Goal: Task Accomplishment & Management: Use online tool/utility

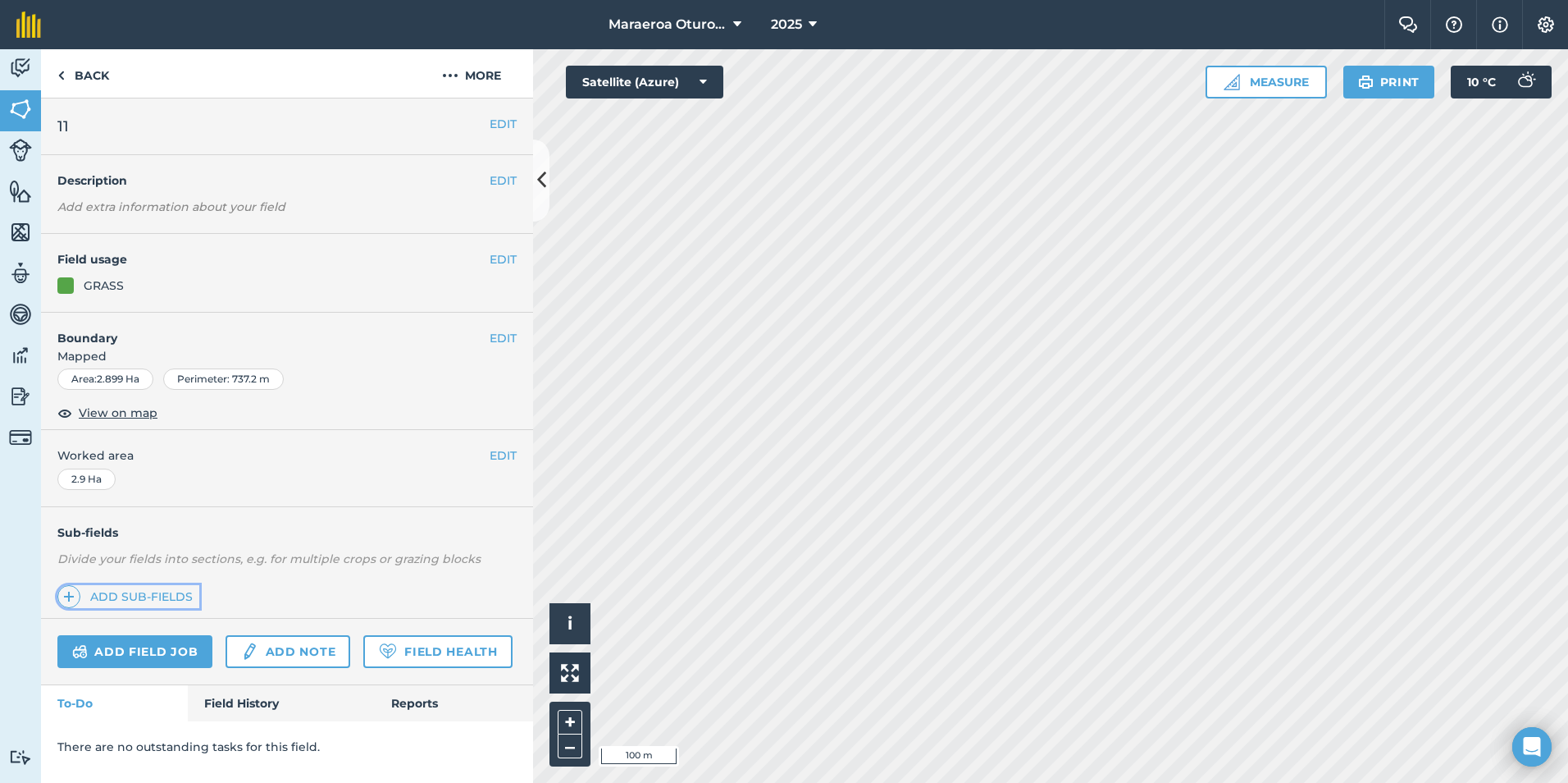
click at [145, 594] on link "Add sub-fields" at bounding box center [127, 597] width 142 height 23
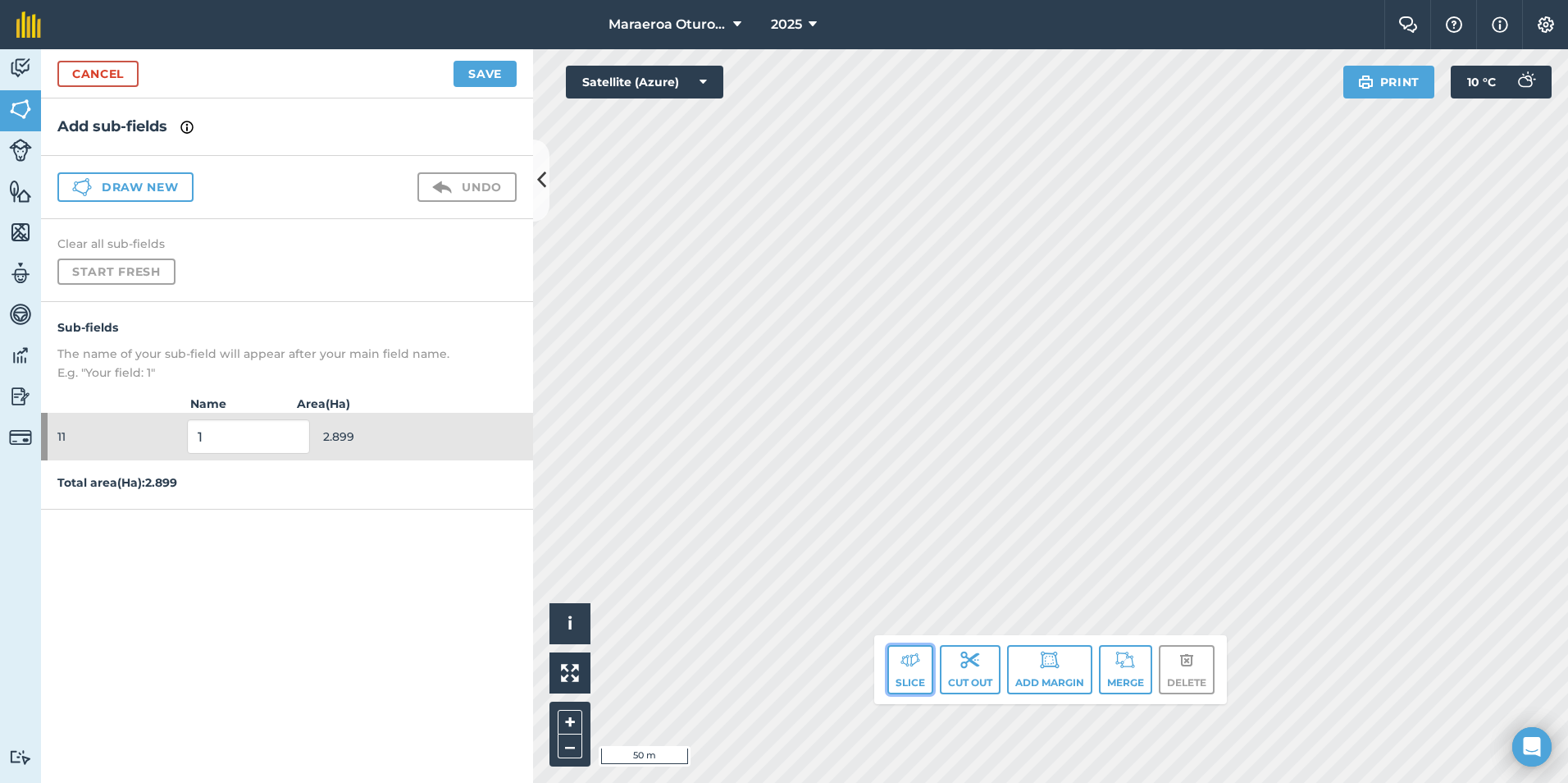
click at [902, 671] on button "Slice" at bounding box center [910, 670] width 46 height 49
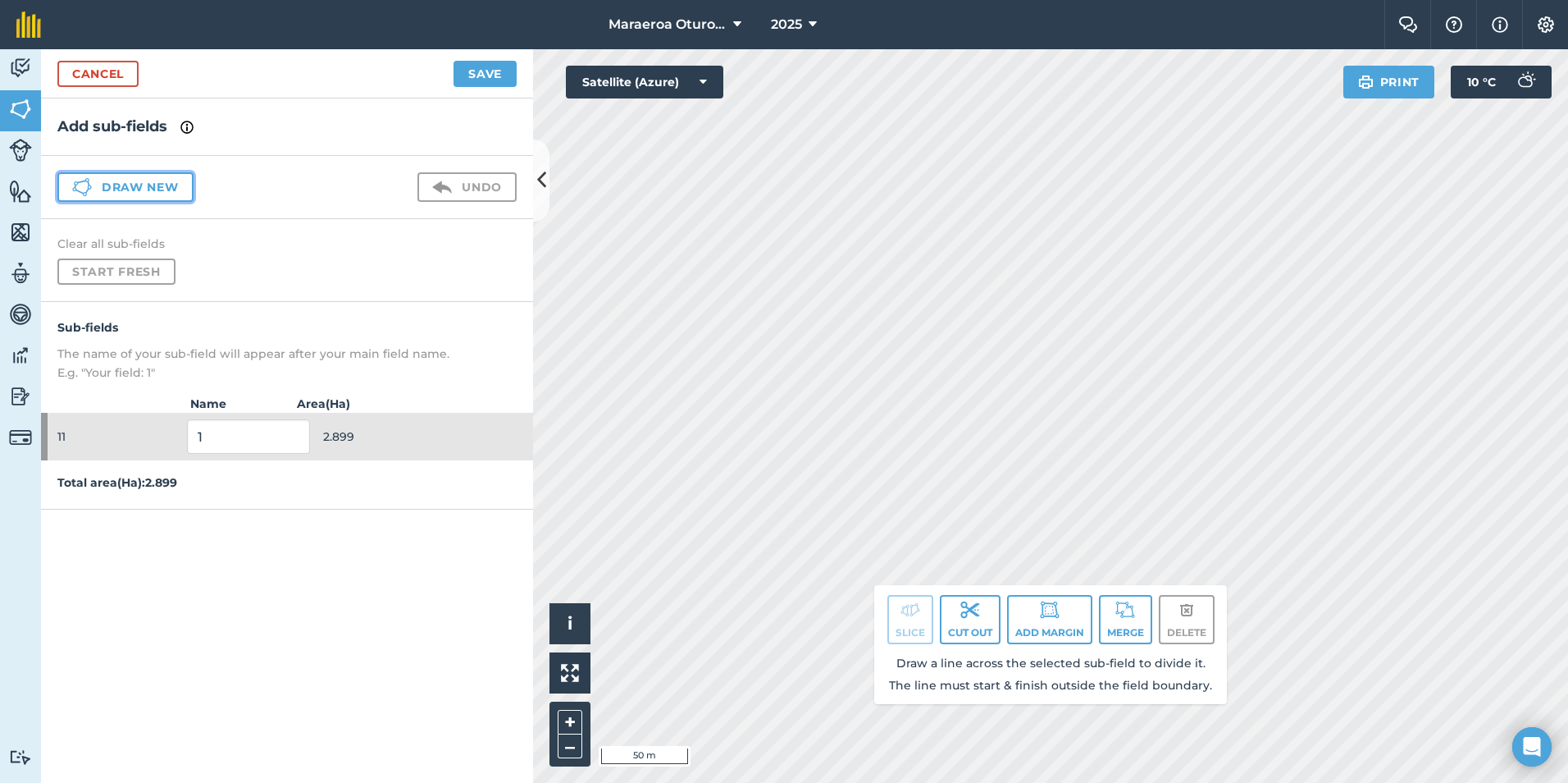
click at [110, 180] on button "Draw new" at bounding box center [125, 186] width 136 height 29
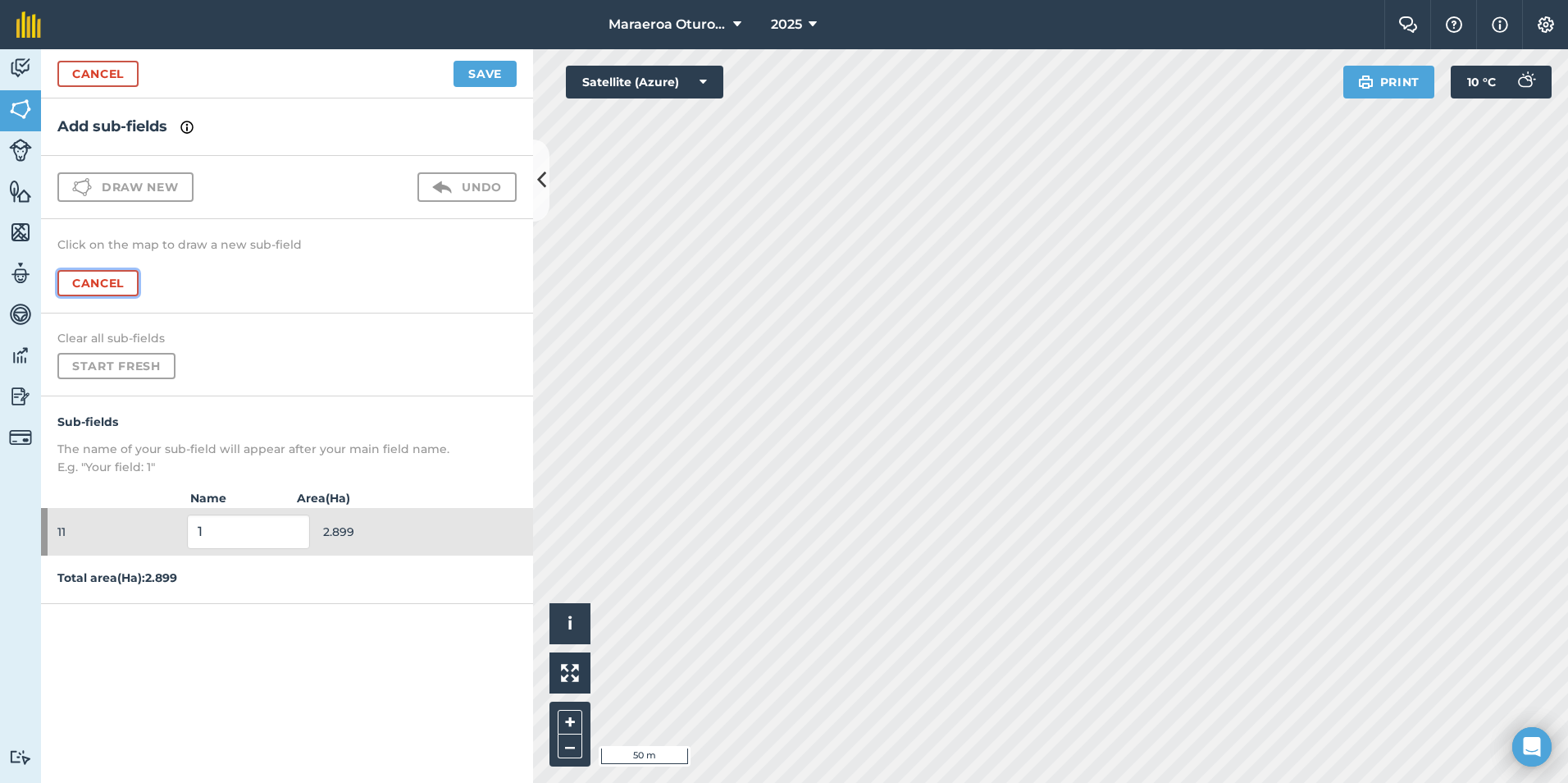
click at [88, 280] on button "Cancel" at bounding box center [97, 284] width 81 height 27
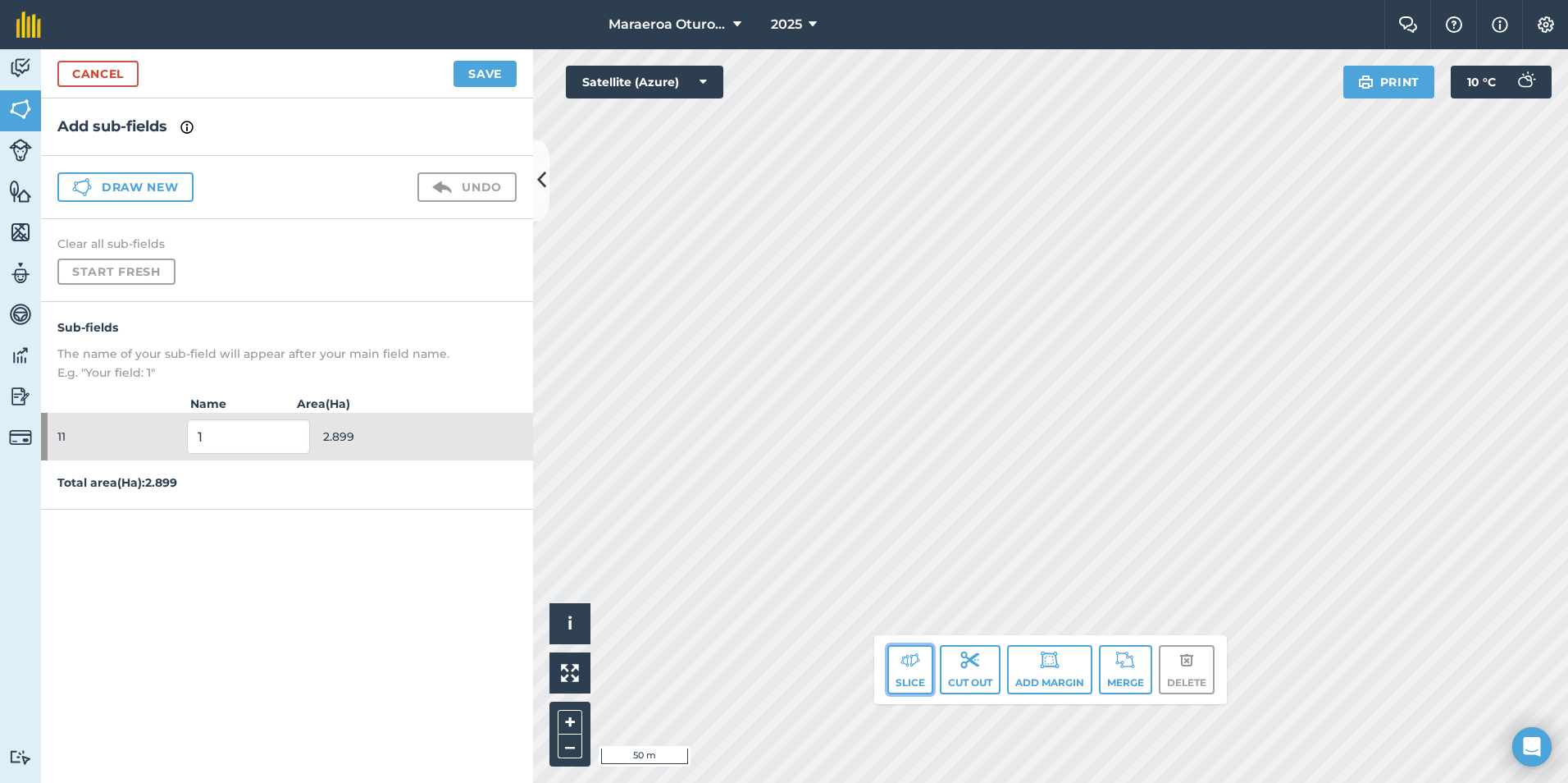
click at [901, 665] on img at bounding box center [910, 659] width 20 height 20
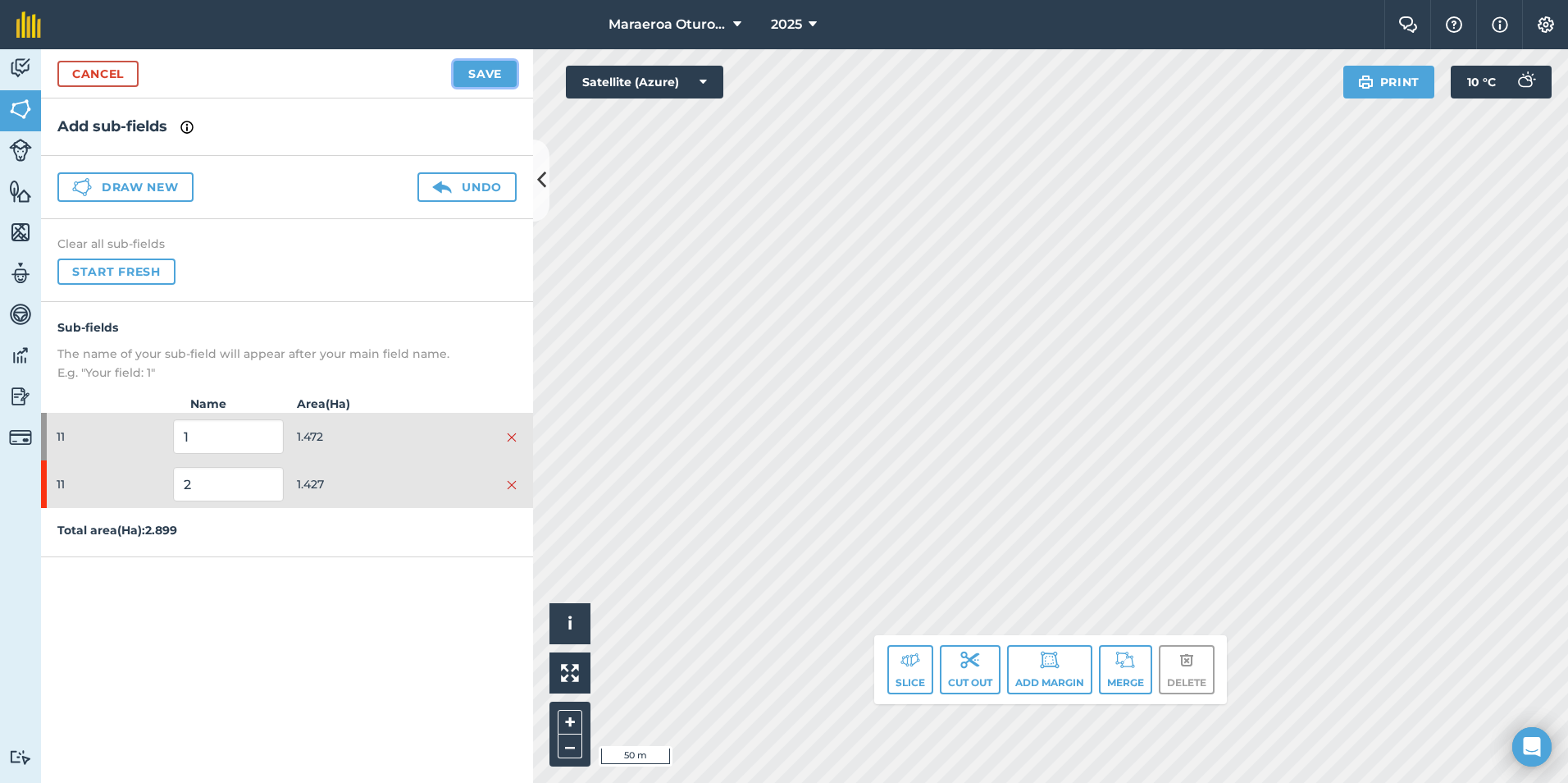
click at [474, 71] on button "Save" at bounding box center [485, 74] width 63 height 27
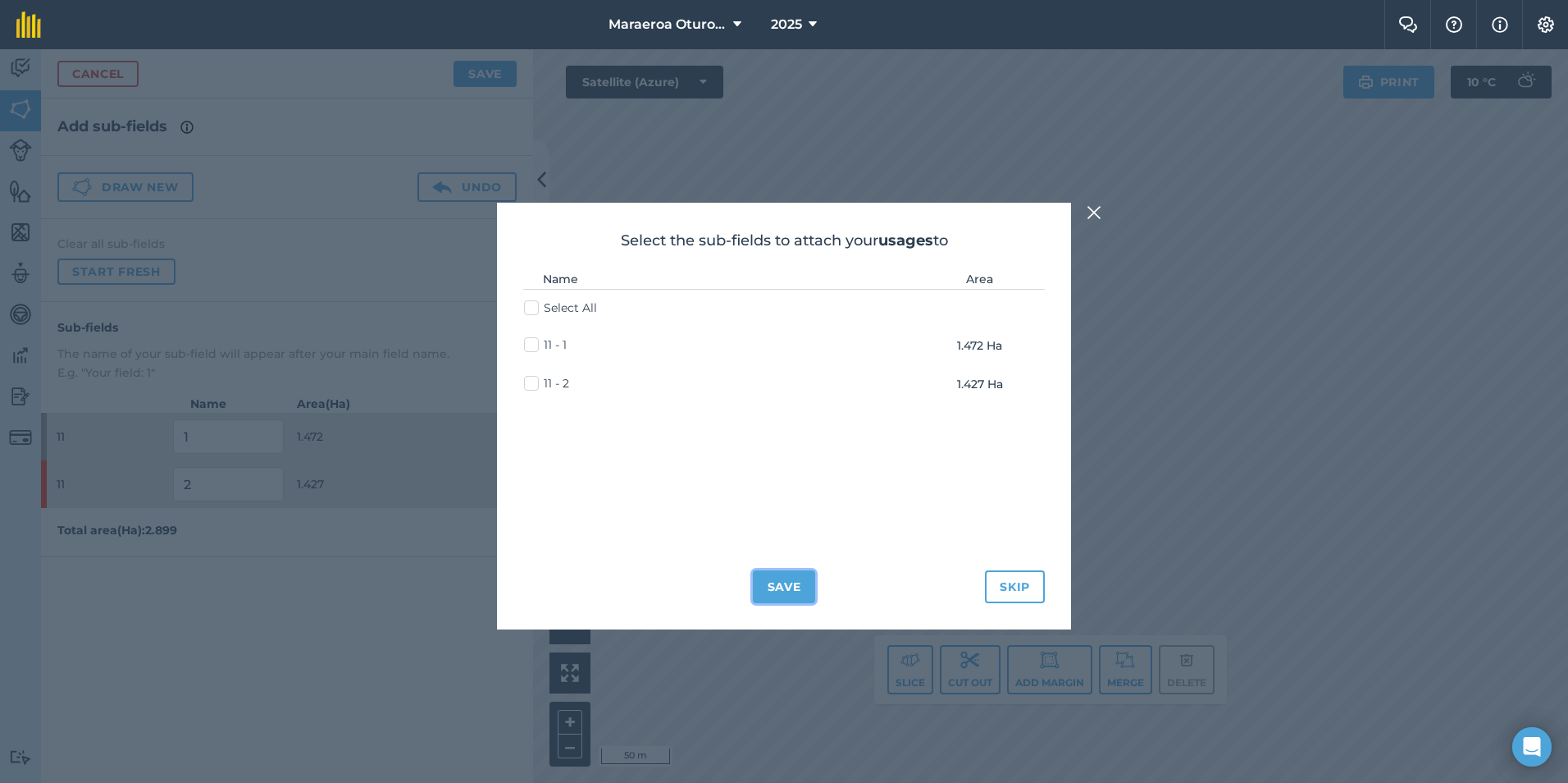
click at [794, 577] on button "Save" at bounding box center [784, 586] width 63 height 32
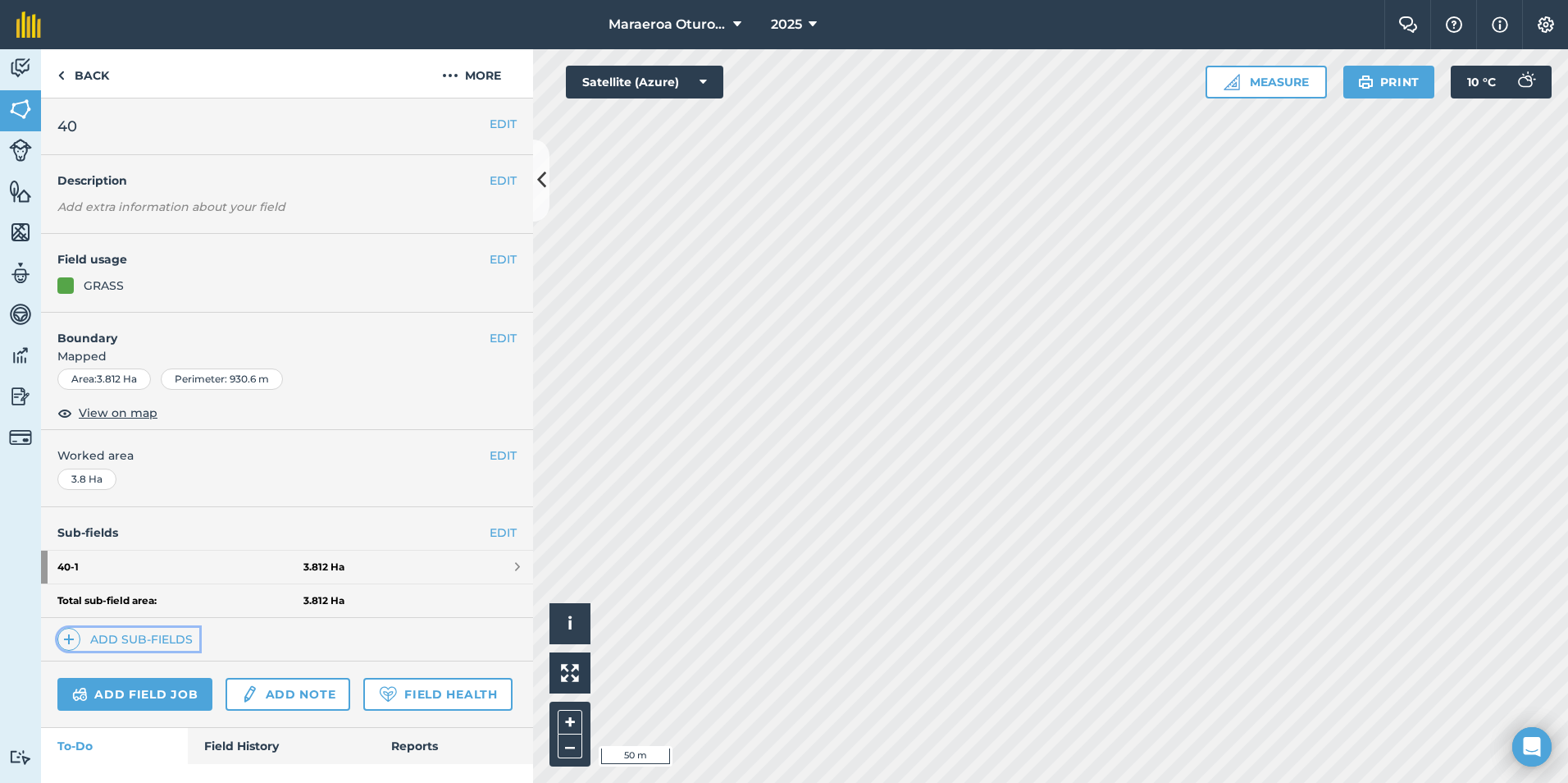
click at [133, 638] on link "Add sub-fields" at bounding box center [127, 639] width 142 height 23
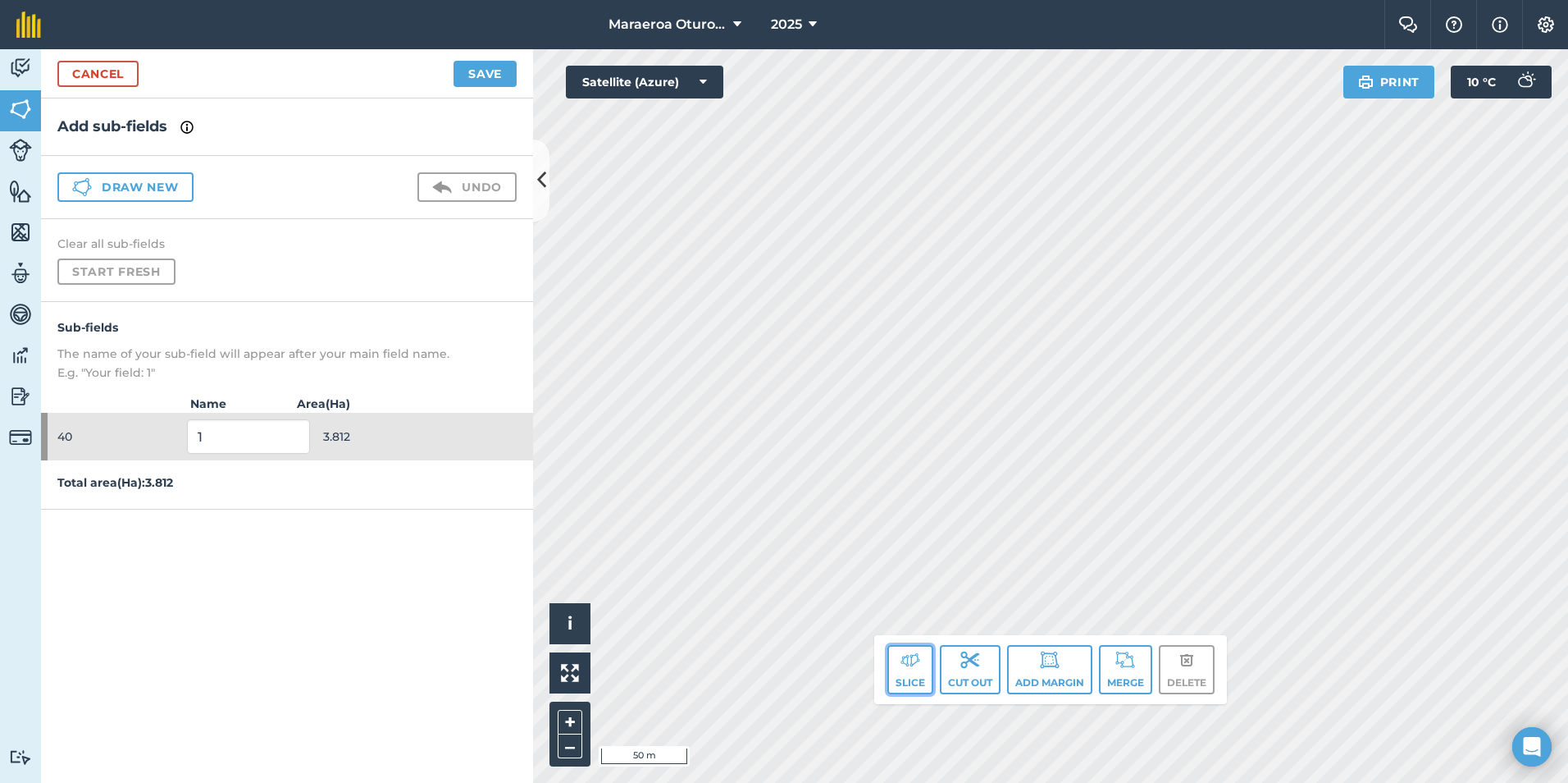
click at [901, 667] on img at bounding box center [910, 659] width 20 height 20
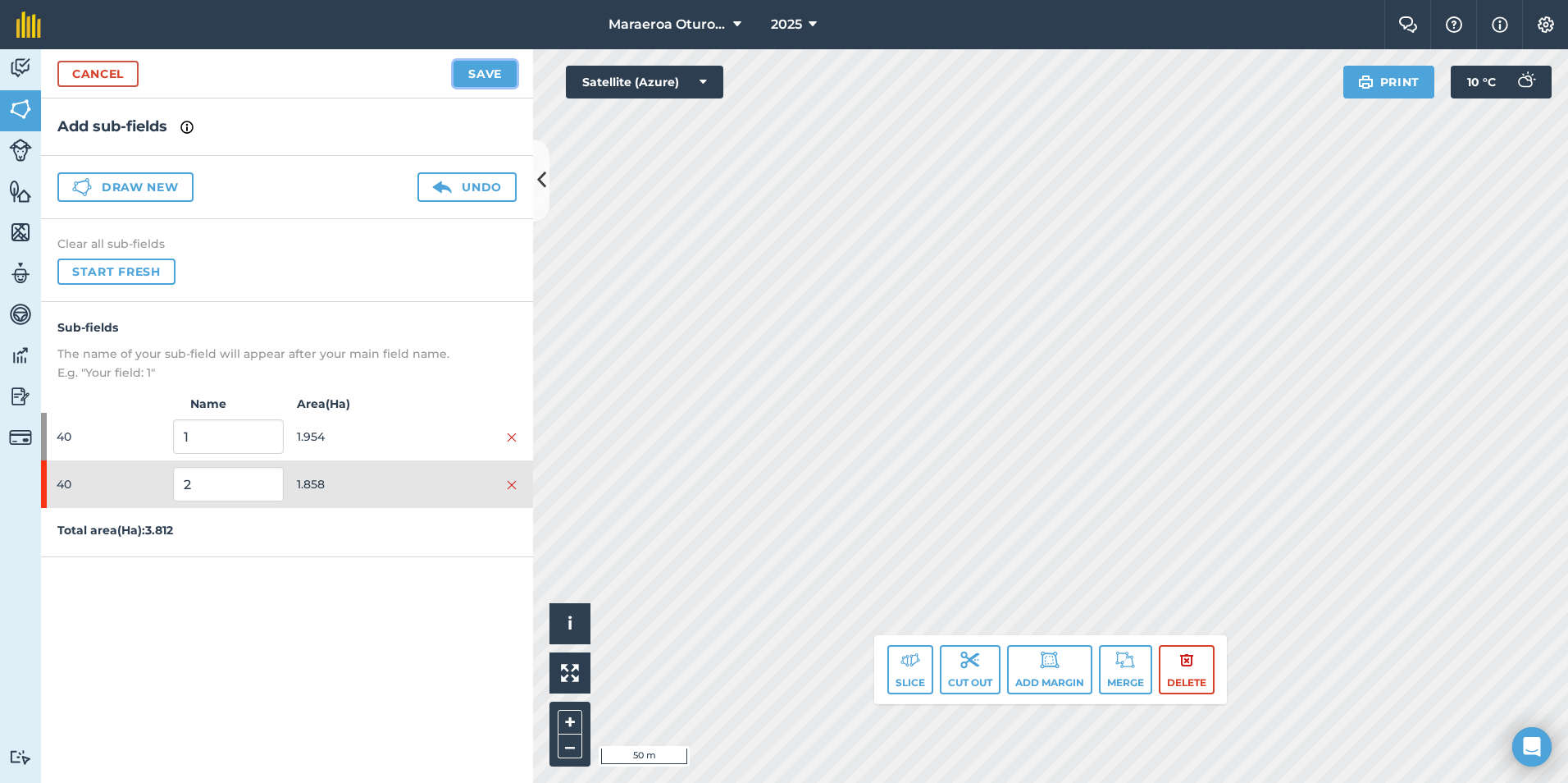
click at [488, 69] on button "Save" at bounding box center [485, 74] width 63 height 27
